Goal: Task Accomplishment & Management: Use online tool/utility

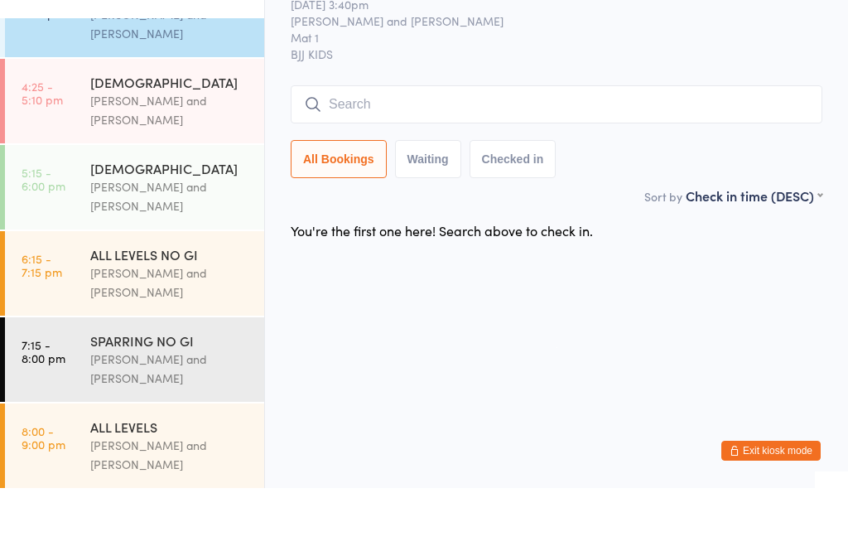
scroll to position [479, 0]
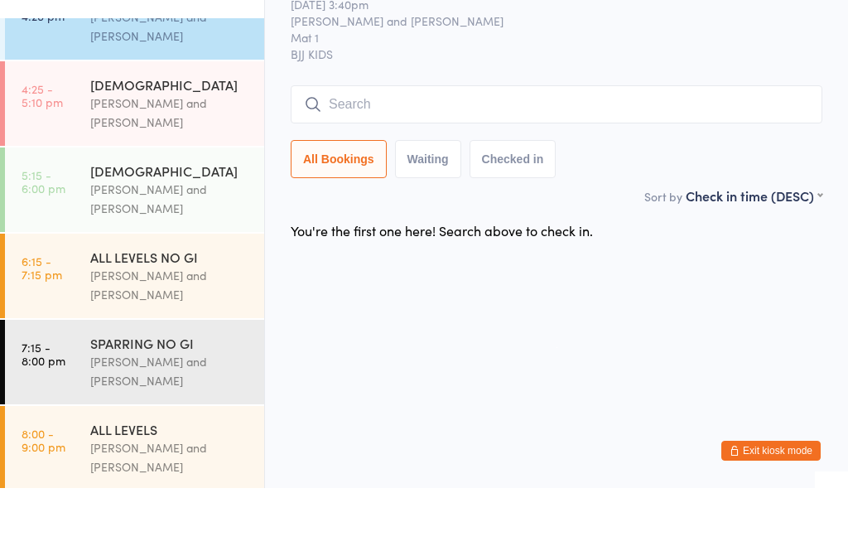
click at [199, 156] on div "[PERSON_NAME] and [PERSON_NAME]" at bounding box center [170, 175] width 160 height 38
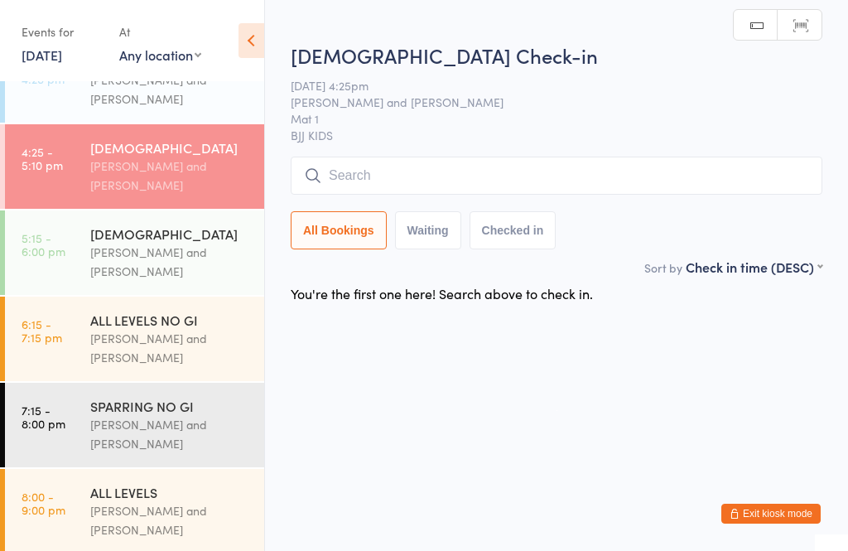
click at [571, 175] on input "search" at bounding box center [557, 175] width 532 height 38
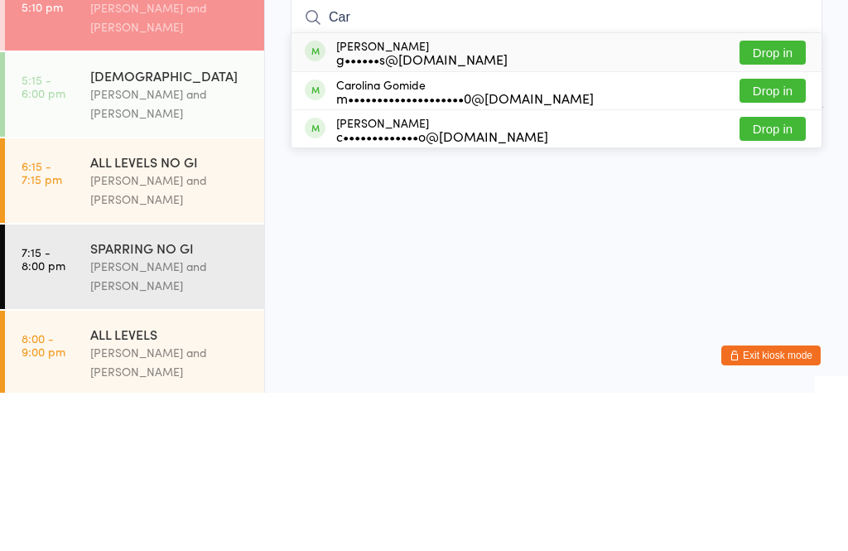
type input "Car"
click at [790, 199] on button "Drop in" at bounding box center [772, 211] width 66 height 24
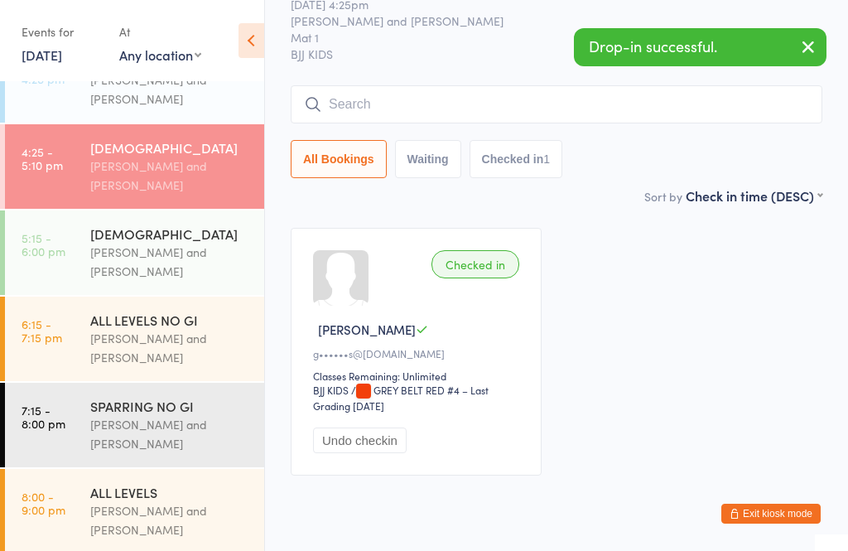
click at [438, 123] on input "search" at bounding box center [557, 104] width 532 height 38
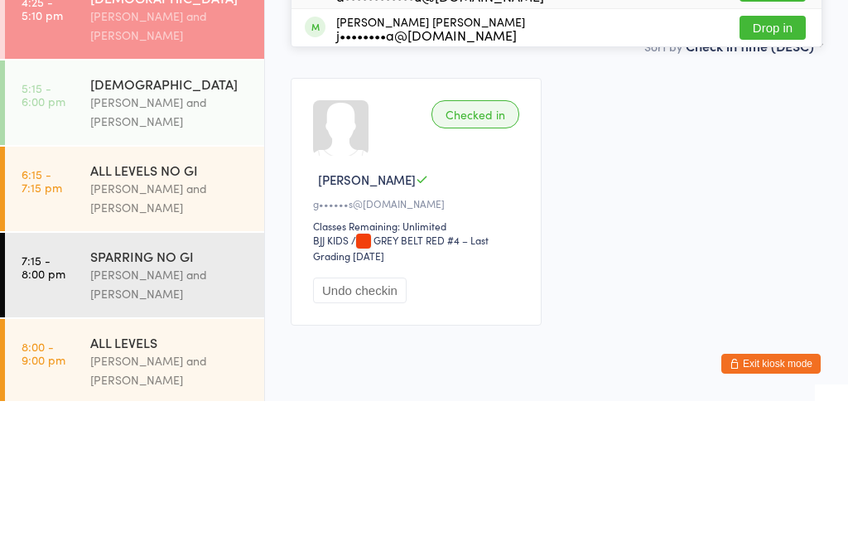
type input "[PERSON_NAME]"
click at [779, 128] on button "Drop in" at bounding box center [772, 140] width 66 height 24
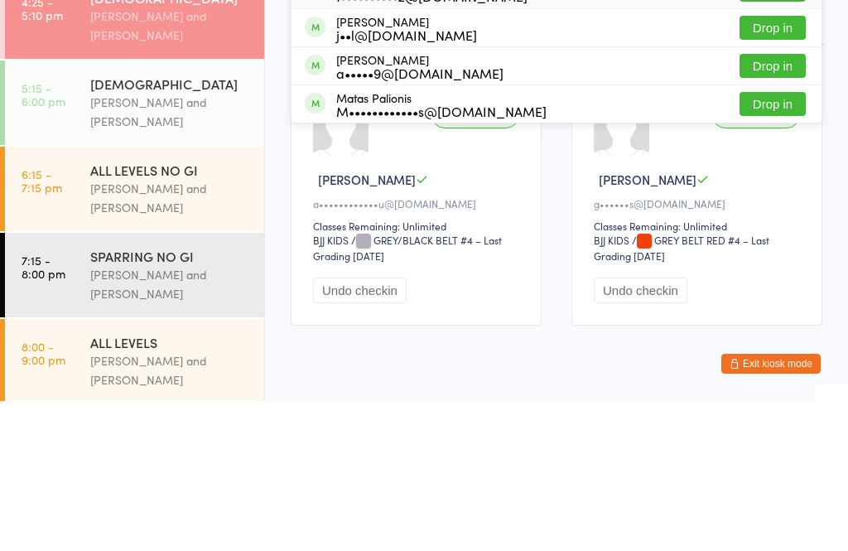
type input "matheus"
click at [386, 139] on div "t••••••••••z@[DOMAIN_NAME]" at bounding box center [431, 145] width 191 height 13
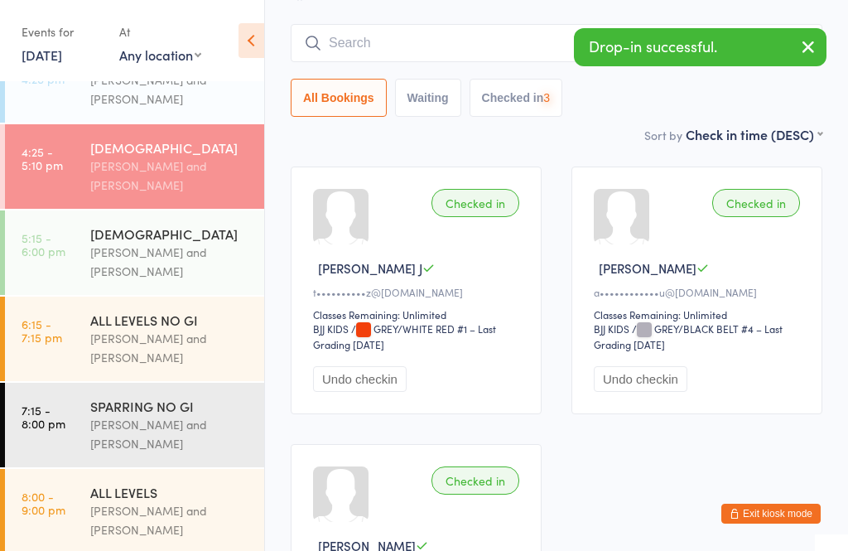
click at [407, 46] on input "search" at bounding box center [557, 43] width 532 height 38
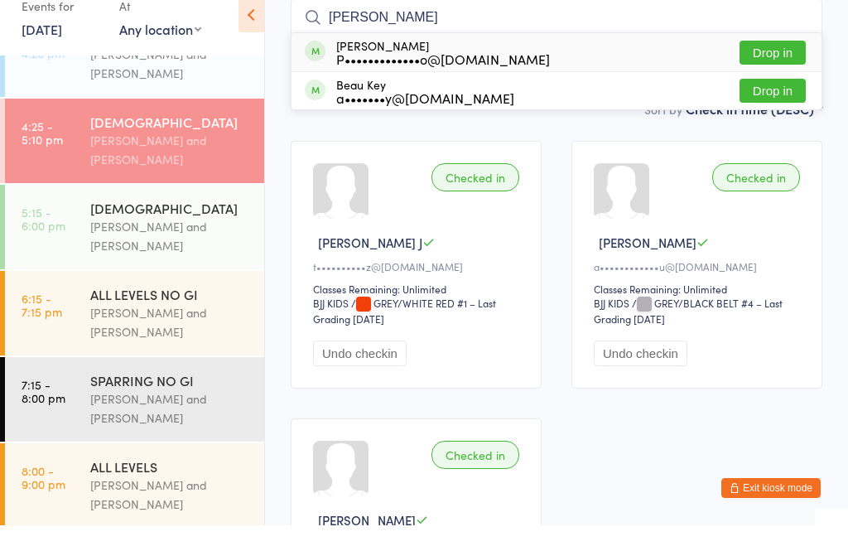
type input "[PERSON_NAME]"
click at [388, 65] on div "[PERSON_NAME] P•••••••••••••o@[DOMAIN_NAME]" at bounding box center [443, 78] width 214 height 26
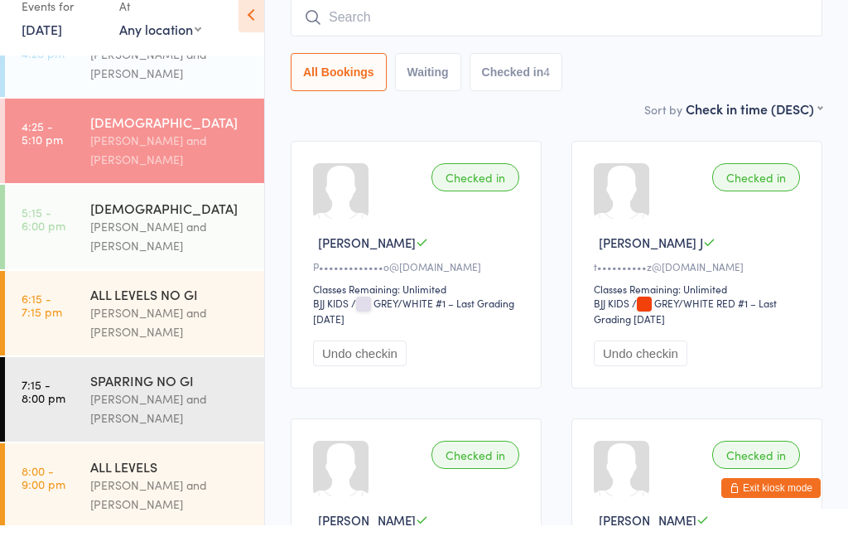
click at [182, 156] on div "[PERSON_NAME] and [PERSON_NAME]" at bounding box center [170, 175] width 160 height 38
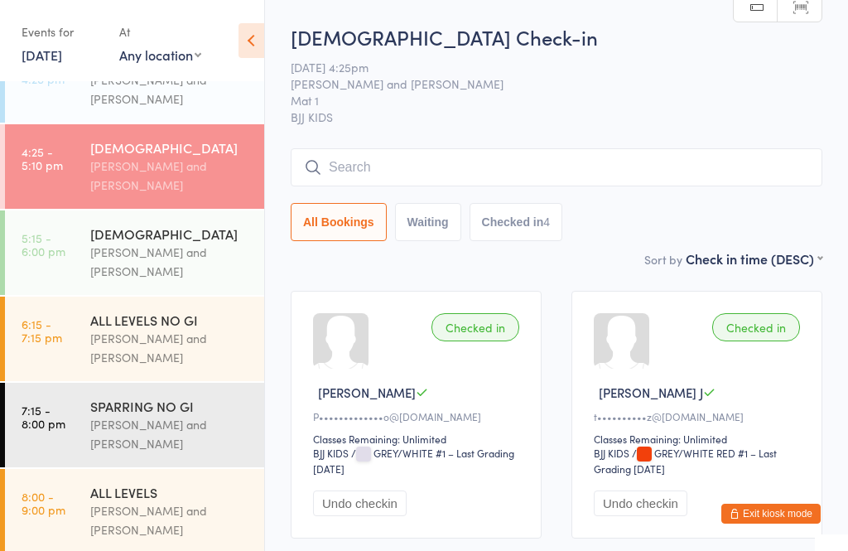
click at [403, 176] on input "search" at bounding box center [557, 167] width 532 height 38
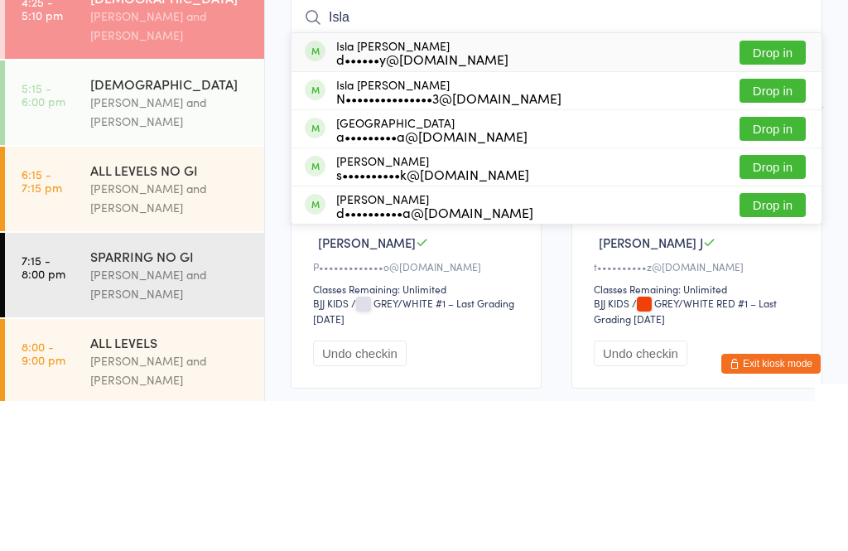
type input "Isla"
click at [773, 190] on button "Drop in" at bounding box center [772, 202] width 66 height 24
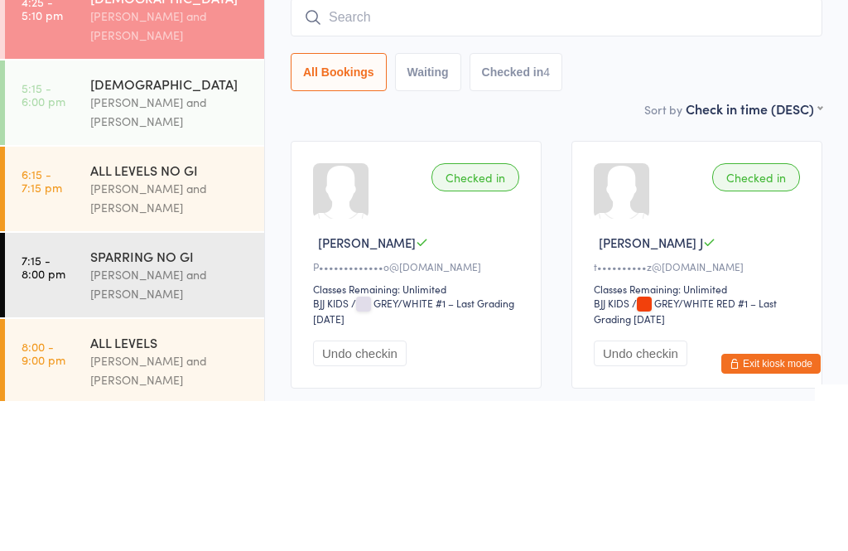
scroll to position [150, 0]
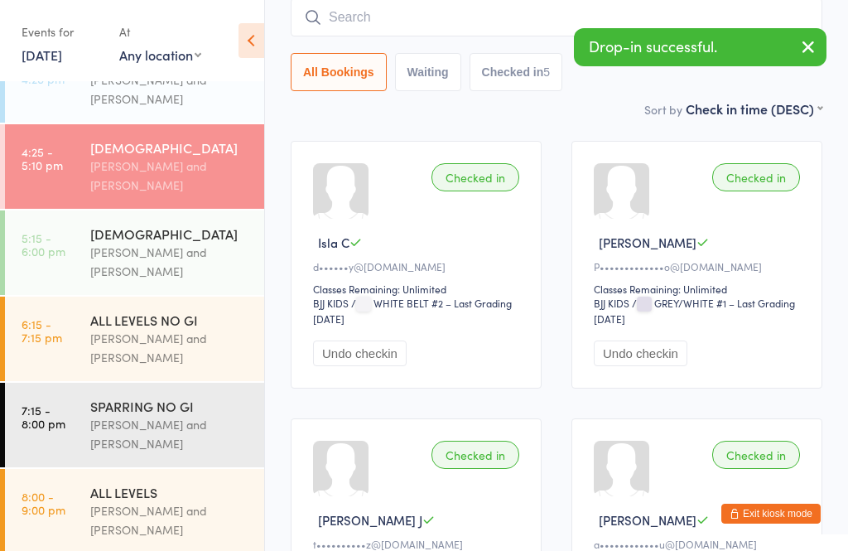
click at [419, 36] on input "search" at bounding box center [557, 17] width 532 height 38
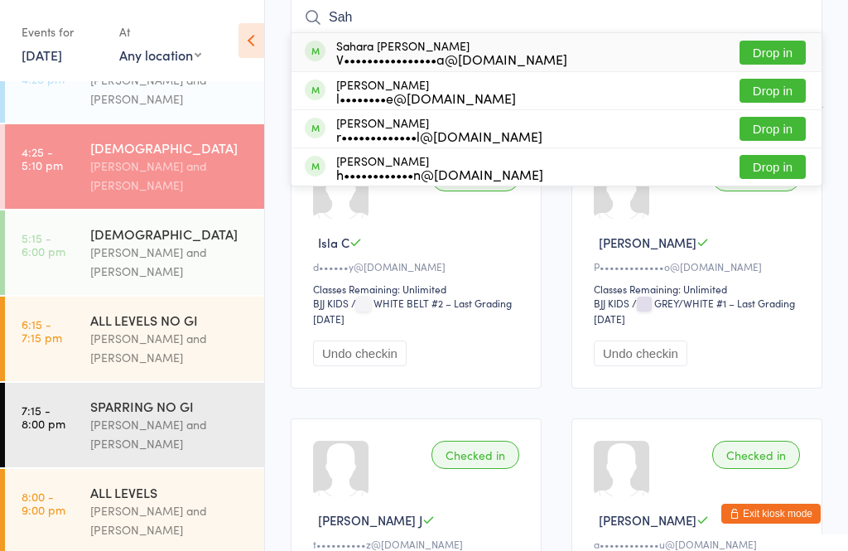
type input "Sah"
click at [754, 59] on button "Drop in" at bounding box center [772, 53] width 66 height 24
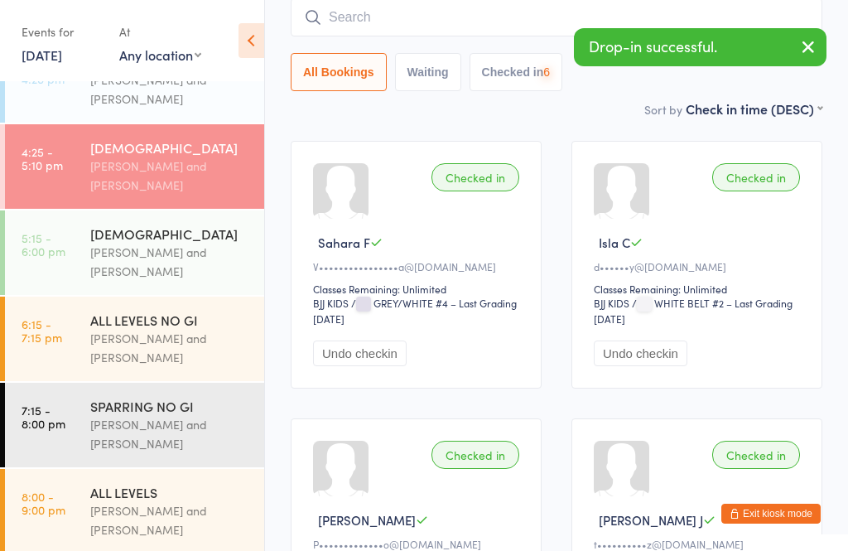
click at [444, 36] on input "search" at bounding box center [557, 17] width 532 height 38
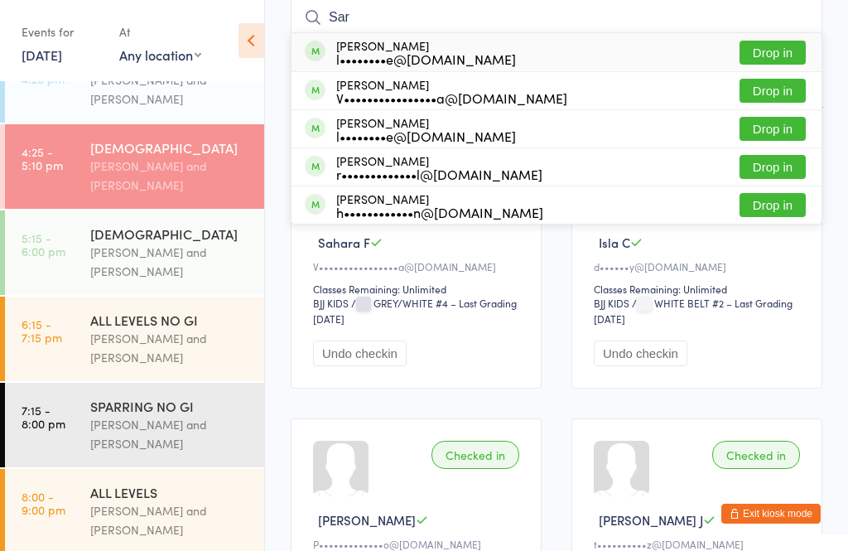
type input "Sar"
click at [768, 98] on button "Drop in" at bounding box center [772, 91] width 66 height 24
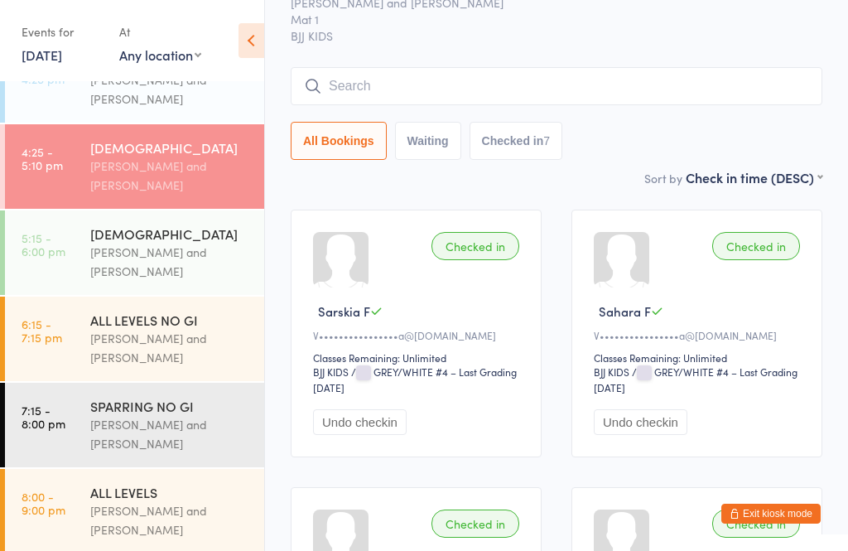
scroll to position [0, 0]
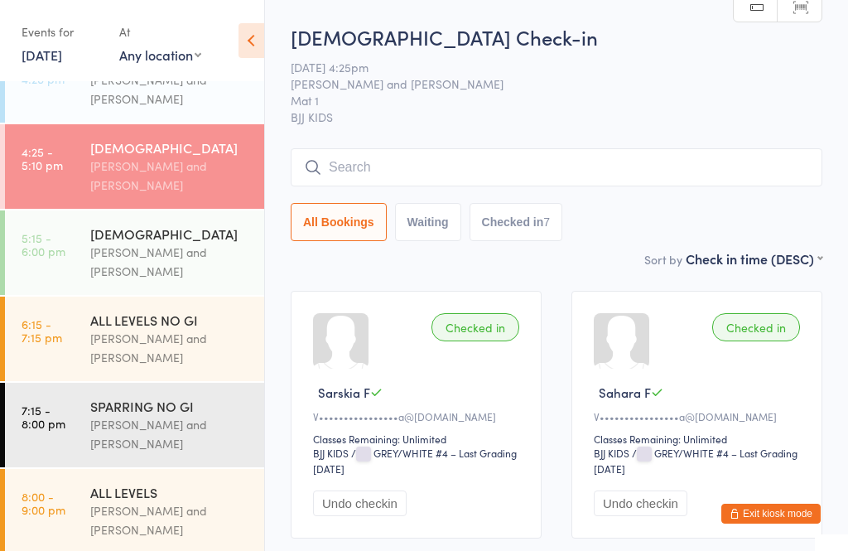
click at [370, 175] on input "search" at bounding box center [557, 167] width 532 height 38
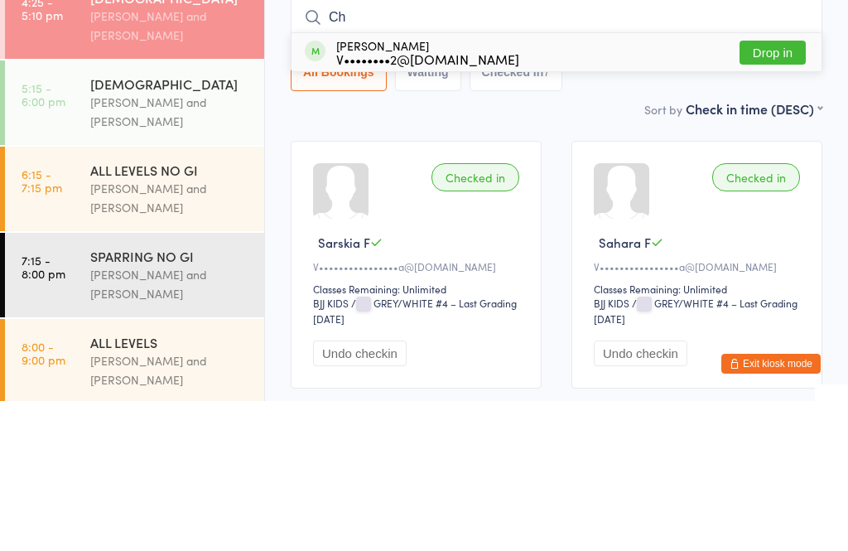
type input "C"
type input "Aleesi oins"
click at [763, 190] on button "Drop in" at bounding box center [772, 202] width 66 height 24
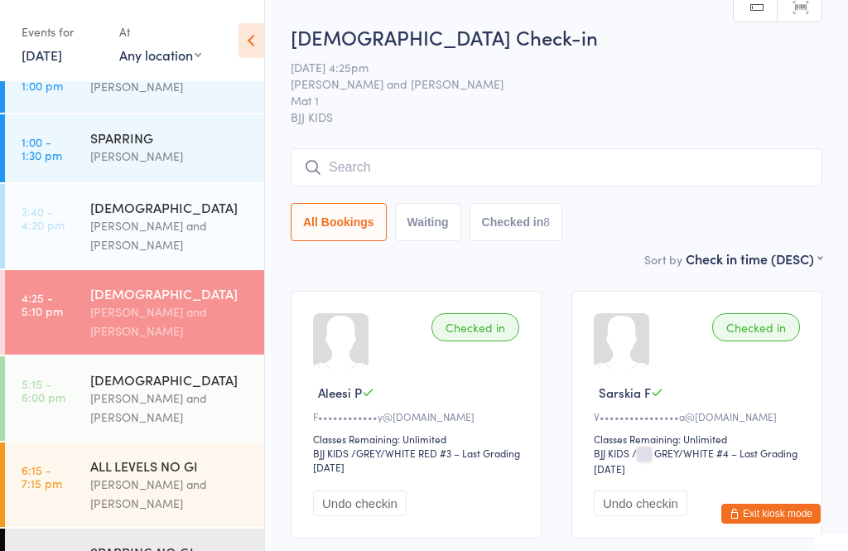
click at [412, 142] on div "[DEMOGRAPHIC_DATA] Check-in [DATE] 4:25pm [PERSON_NAME] and [PERSON_NAME] Mat 1…" at bounding box center [557, 136] width 532 height 226
click at [445, 185] on input "search" at bounding box center [557, 167] width 532 height 38
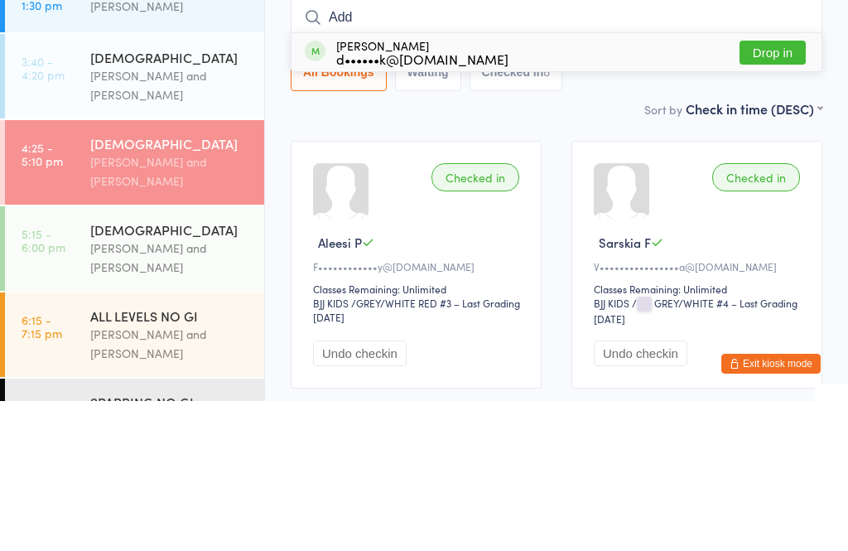
type input "Add"
click at [394, 202] on div "d••••••k@[DOMAIN_NAME]" at bounding box center [422, 208] width 172 height 13
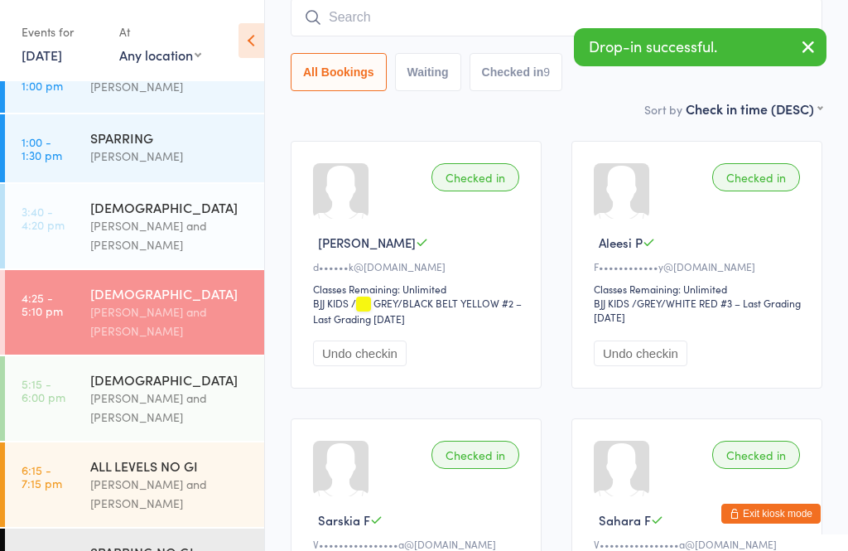
click at [436, 36] on input "search" at bounding box center [557, 17] width 532 height 38
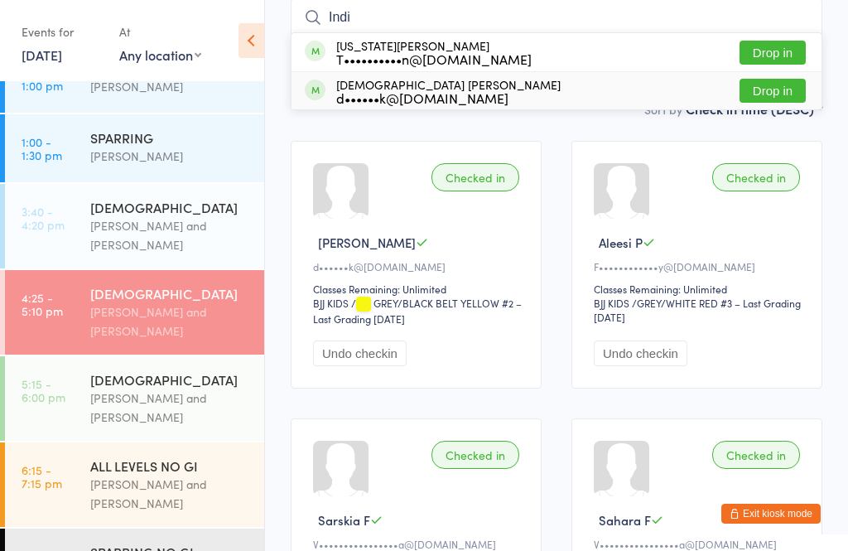
type input "Indi"
click at [401, 98] on div "d••••••k@[DOMAIN_NAME]" at bounding box center [448, 97] width 224 height 13
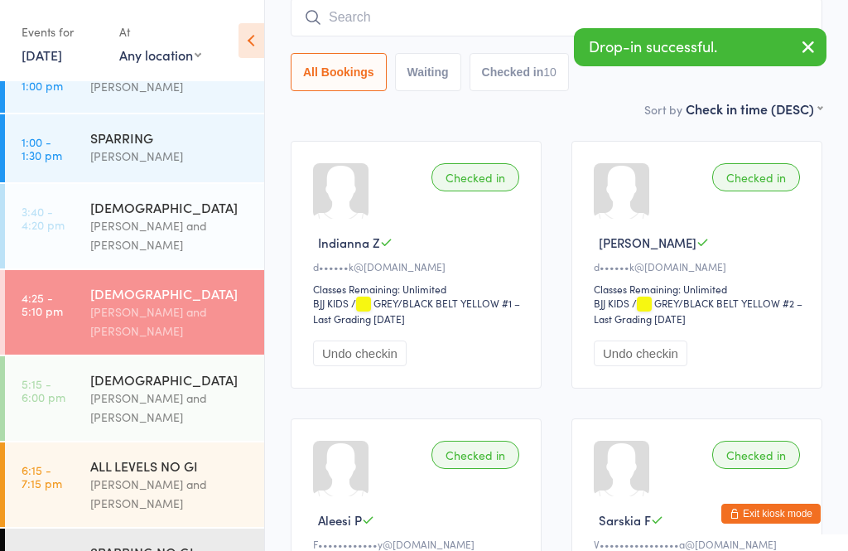
click at [391, 26] on input "search" at bounding box center [557, 17] width 532 height 38
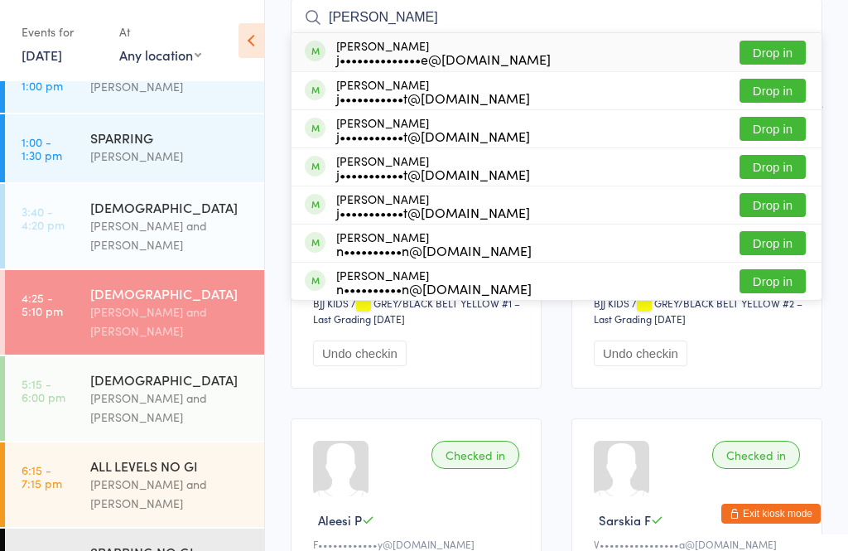
type input "[PERSON_NAME]"
click at [439, 41] on div "[PERSON_NAME] j••••••••••••••e@[DOMAIN_NAME]" at bounding box center [443, 52] width 214 height 26
